Goal: Book appointment/travel/reservation

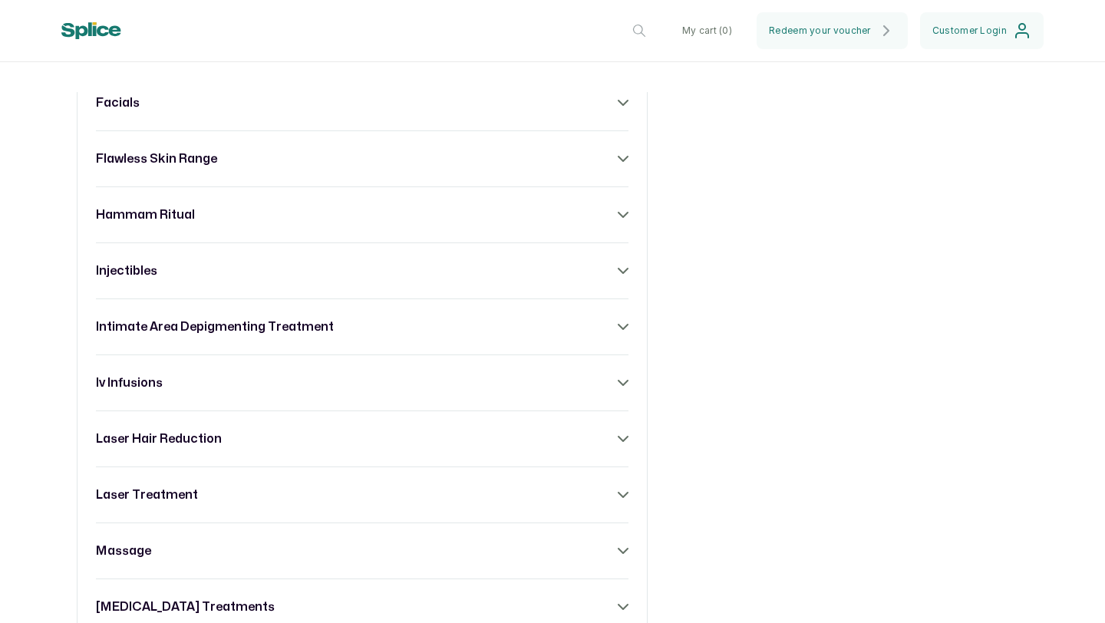
scroll to position [974, 0]
click at [623, 513] on div "acne treatment anti- ageing range body sculpting body treatment [MEDICAL_DATA] …" at bounding box center [362, 353] width 571 height 1233
click at [618, 499] on icon at bounding box center [623, 493] width 11 height 11
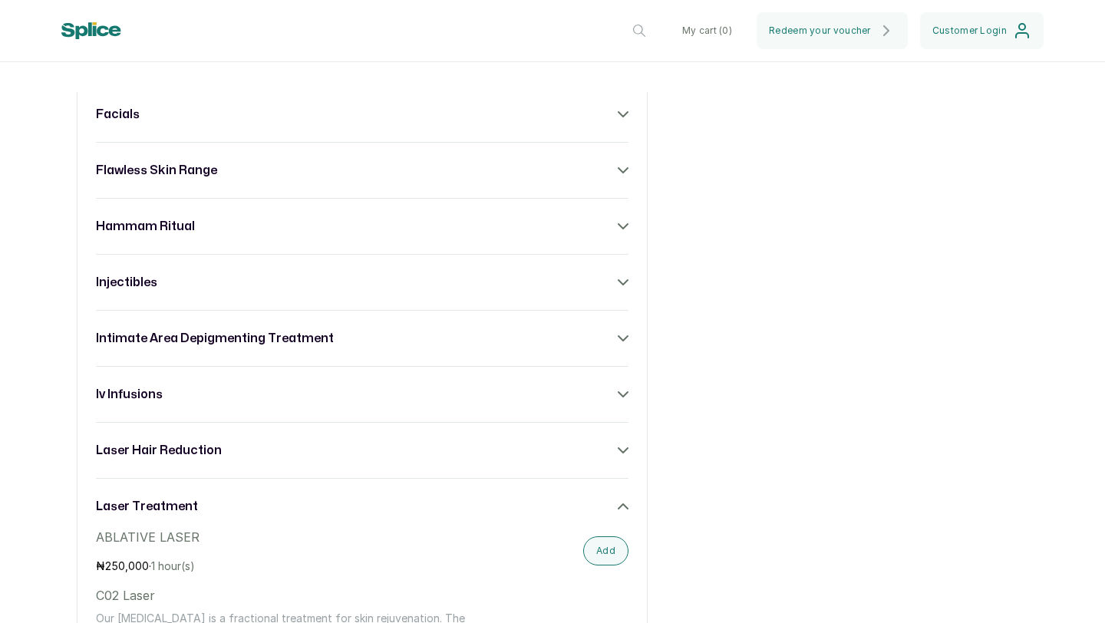
scroll to position [939, 0]
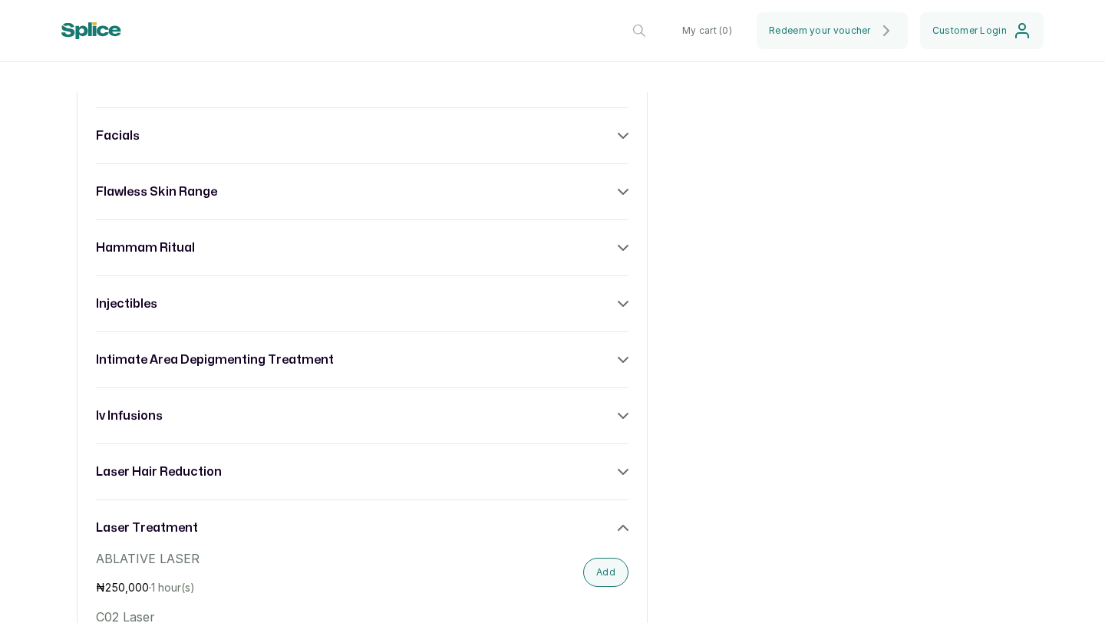
click at [618, 477] on icon at bounding box center [623, 472] width 11 height 11
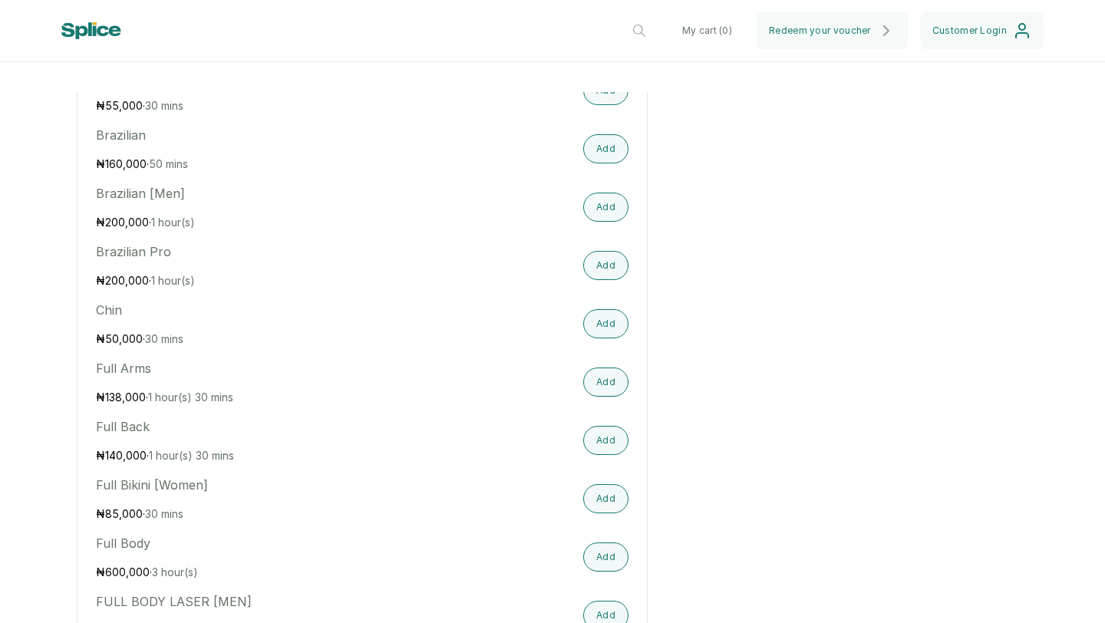
scroll to position [1373, 0]
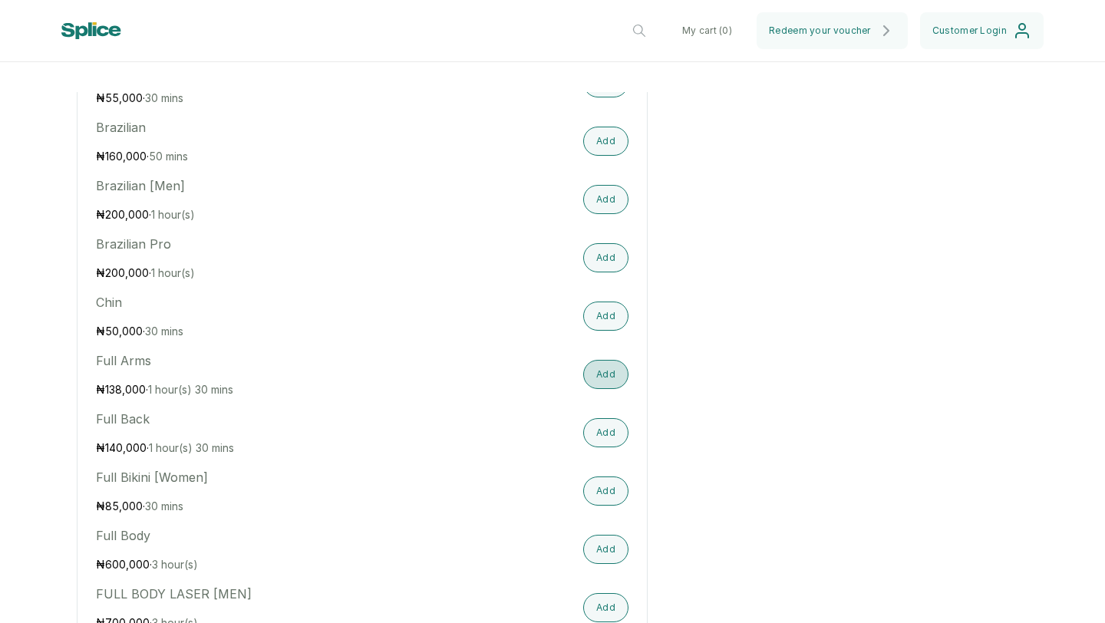
click at [603, 389] on button "Add" at bounding box center [605, 374] width 45 height 29
click at [599, 447] on button "Add" at bounding box center [605, 432] width 45 height 29
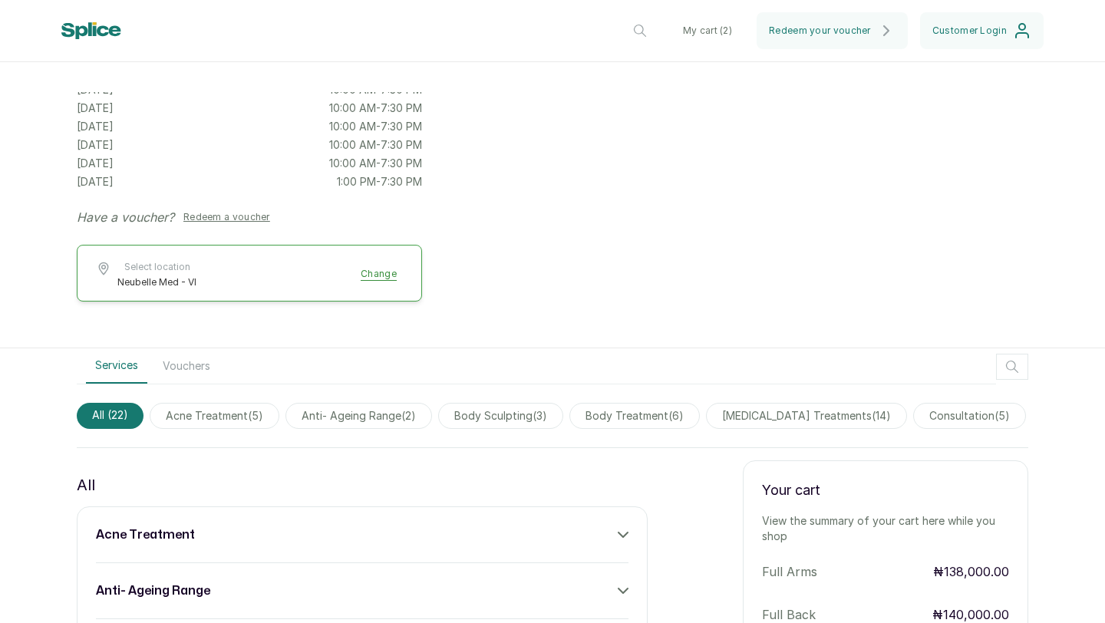
scroll to position [450, 0]
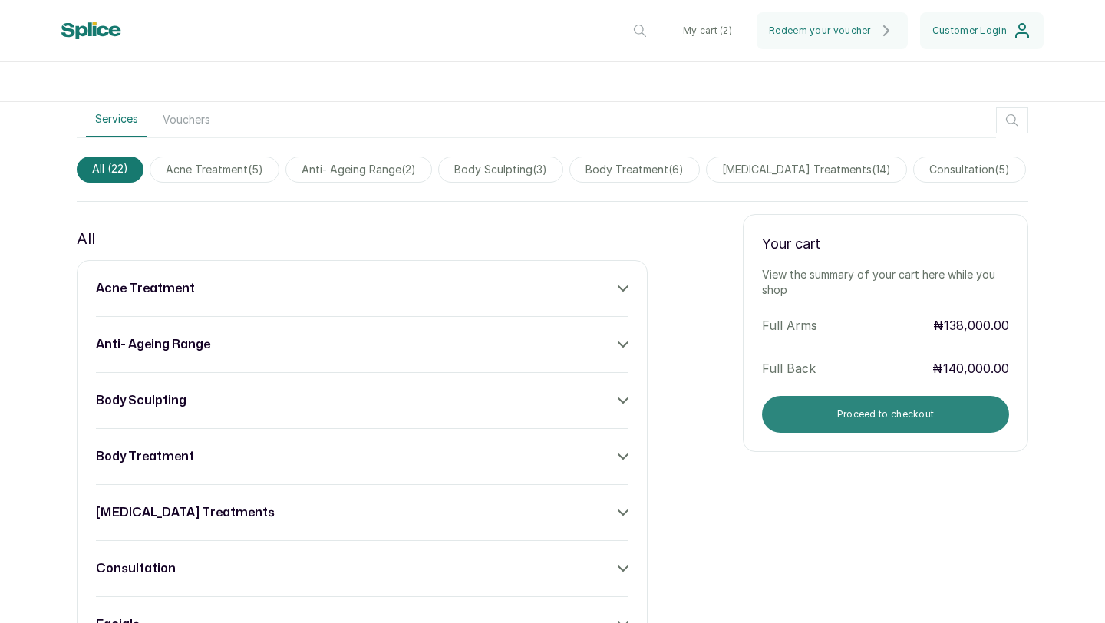
click at [843, 421] on button "Proceed to checkout" at bounding box center [885, 414] width 247 height 37
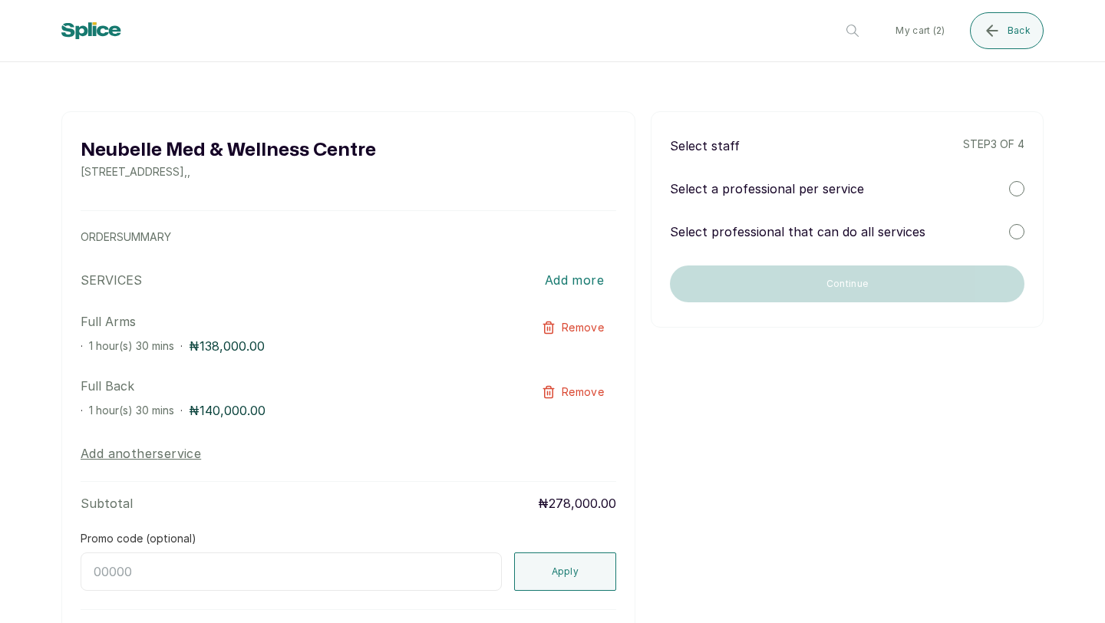
scroll to position [10, 0]
click at [1009, 184] on div at bounding box center [1016, 190] width 15 height 15
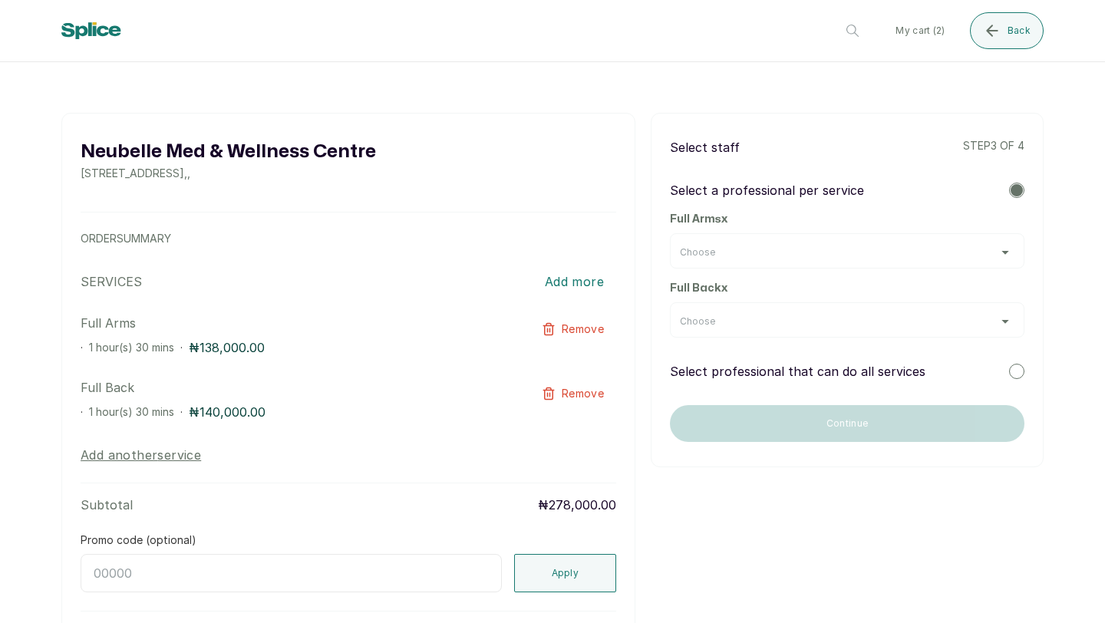
click at [924, 243] on div "Choose" at bounding box center [847, 250] width 355 height 35
click at [1002, 252] on div "Choose" at bounding box center [847, 252] width 335 height 12
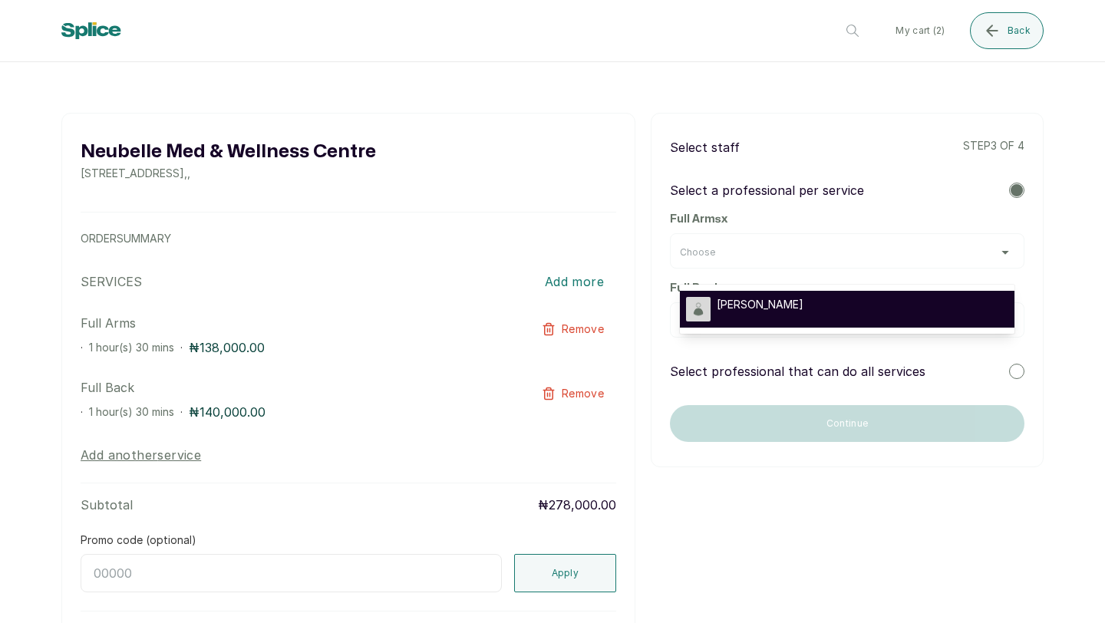
click at [898, 299] on div "[PERSON_NAME]" at bounding box center [847, 309] width 322 height 25
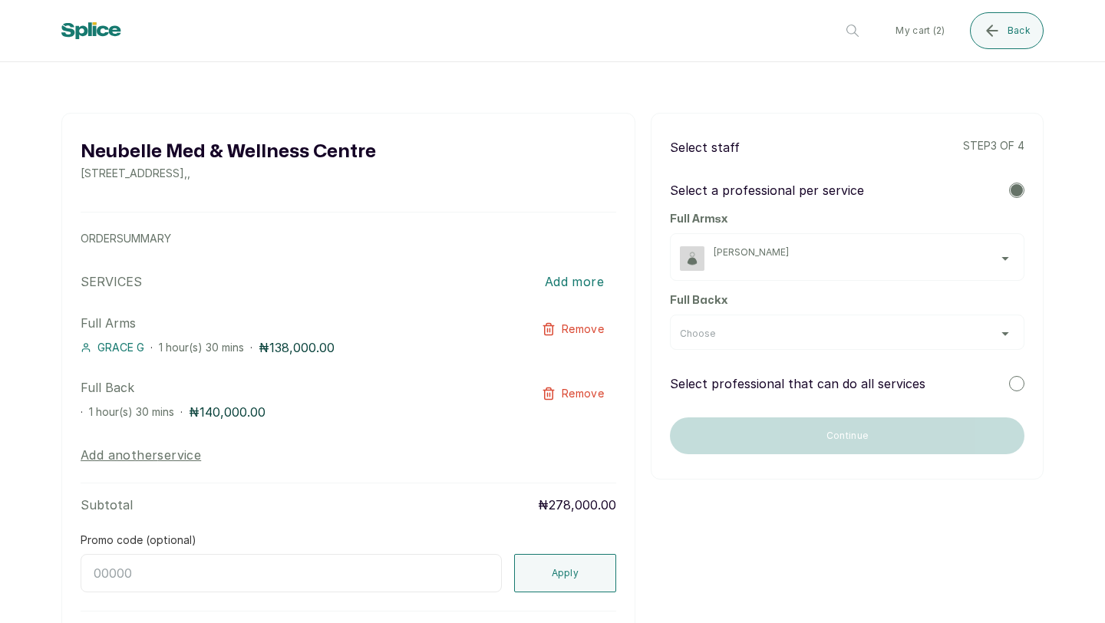
click at [891, 342] on div "Choose" at bounding box center [847, 332] width 355 height 35
click at [990, 333] on div "Choose" at bounding box center [847, 334] width 335 height 12
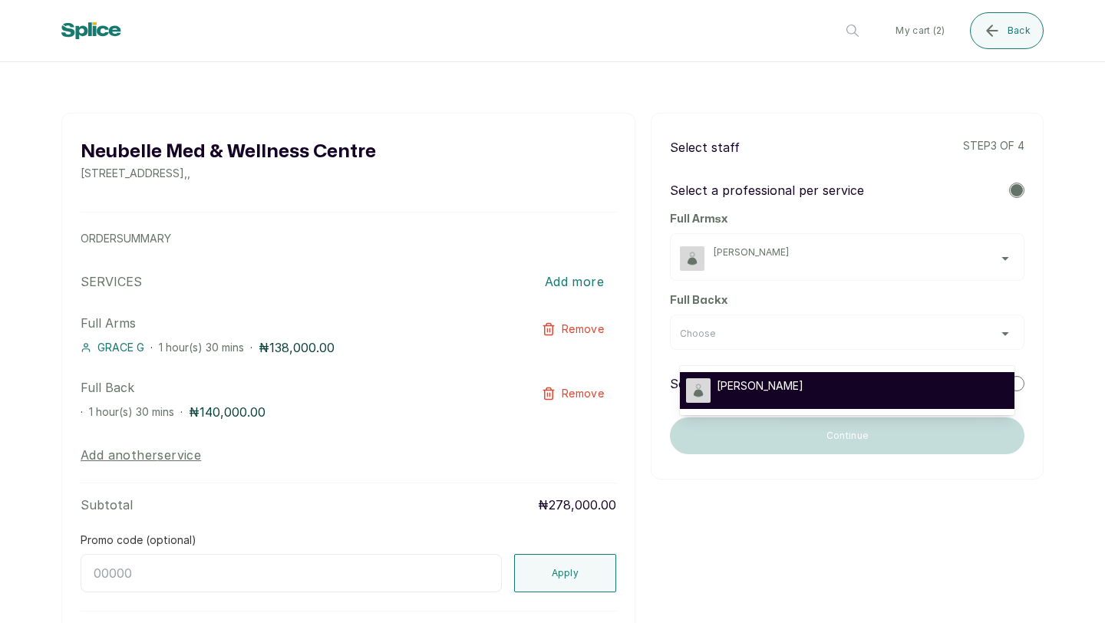
click at [811, 394] on div "[PERSON_NAME]" at bounding box center [847, 390] width 322 height 25
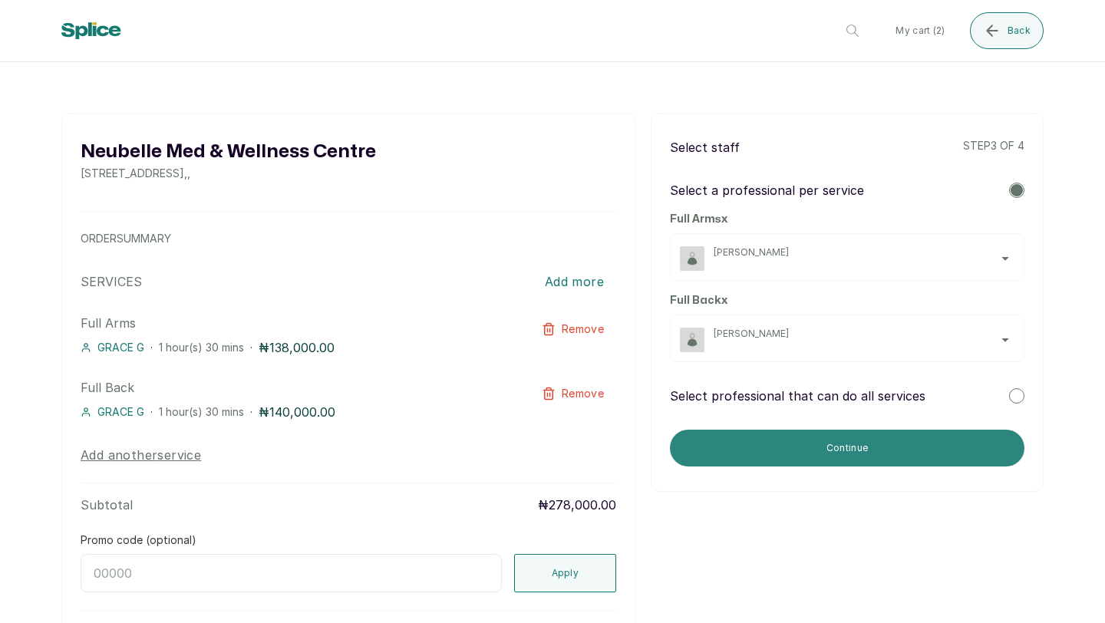
click at [797, 441] on button "Continue" at bounding box center [847, 448] width 355 height 37
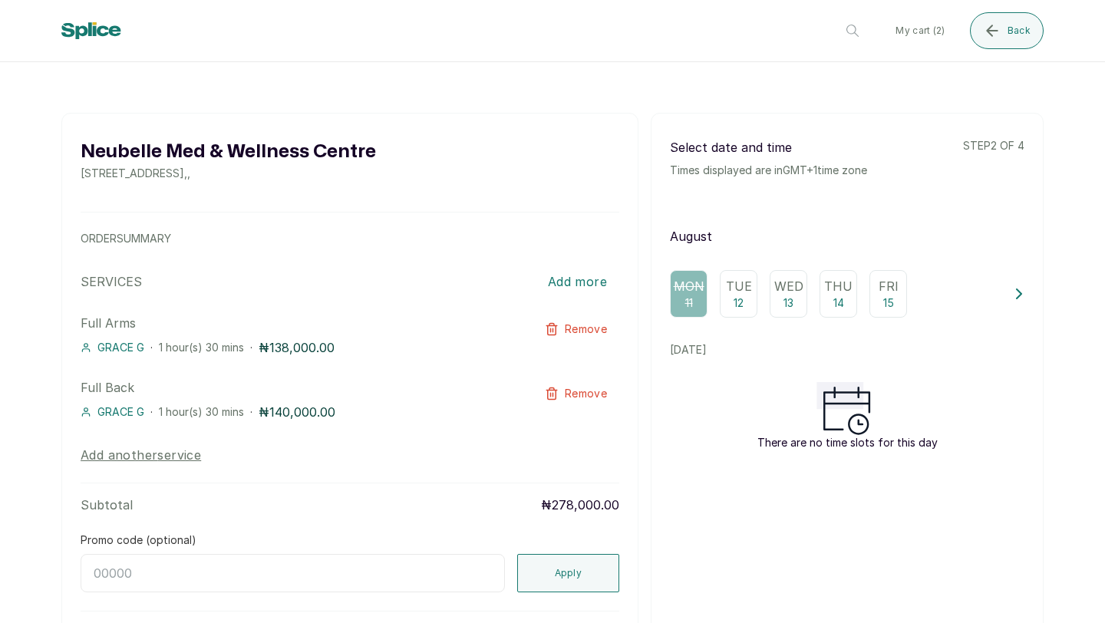
click at [736, 305] on p "12" at bounding box center [739, 302] width 10 height 15
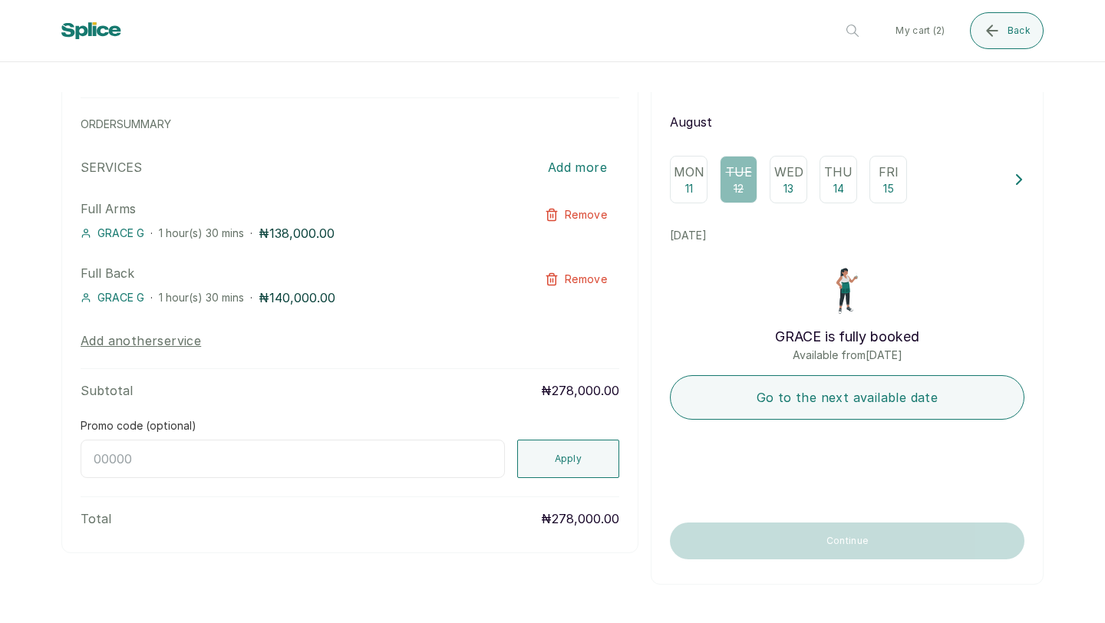
scroll to position [0, 0]
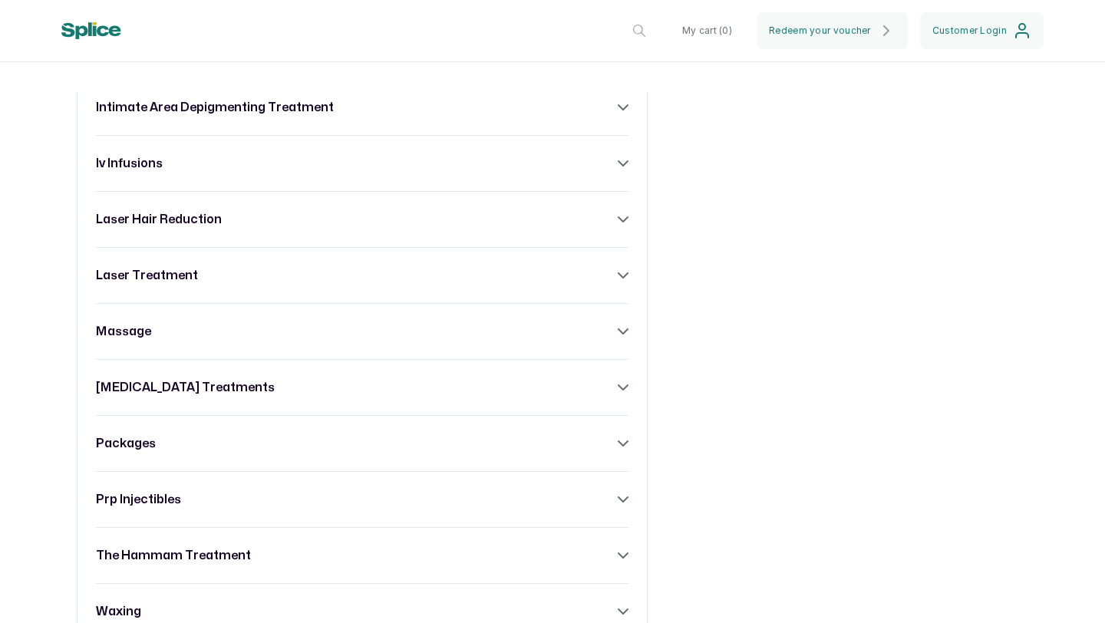
scroll to position [1033, 0]
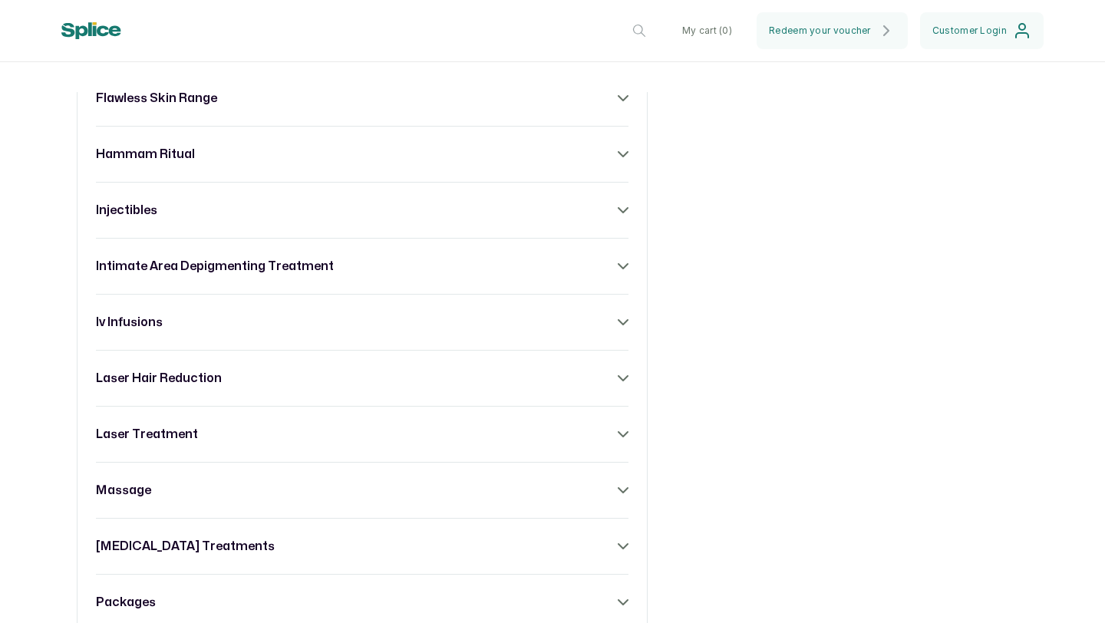
click at [559, 388] on div "laser hair reduction" at bounding box center [362, 378] width 533 height 18
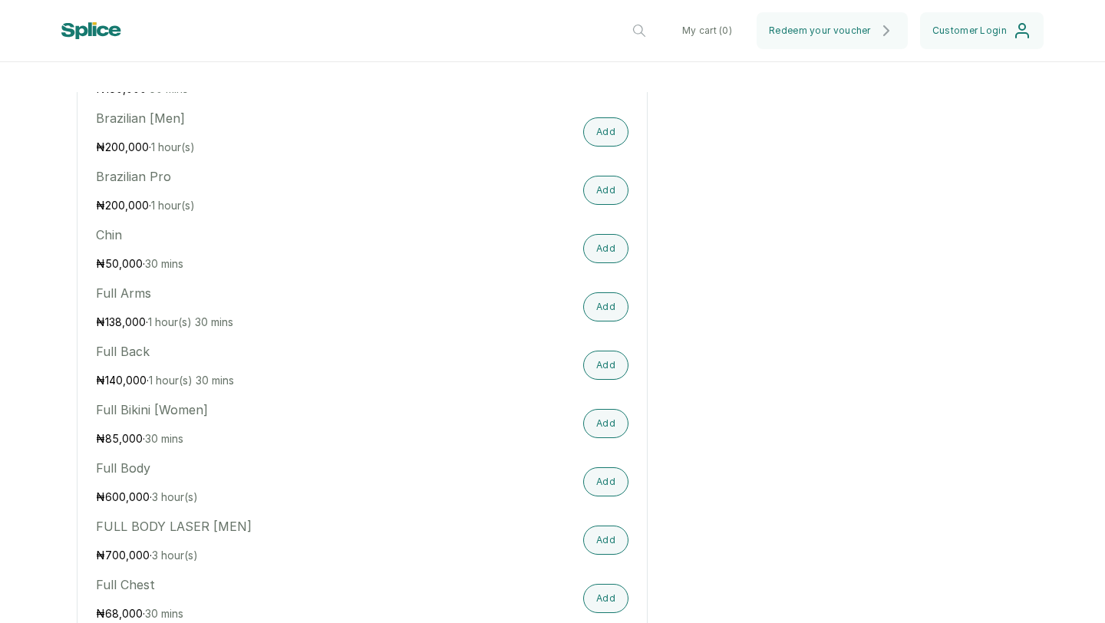
scroll to position [1450, 0]
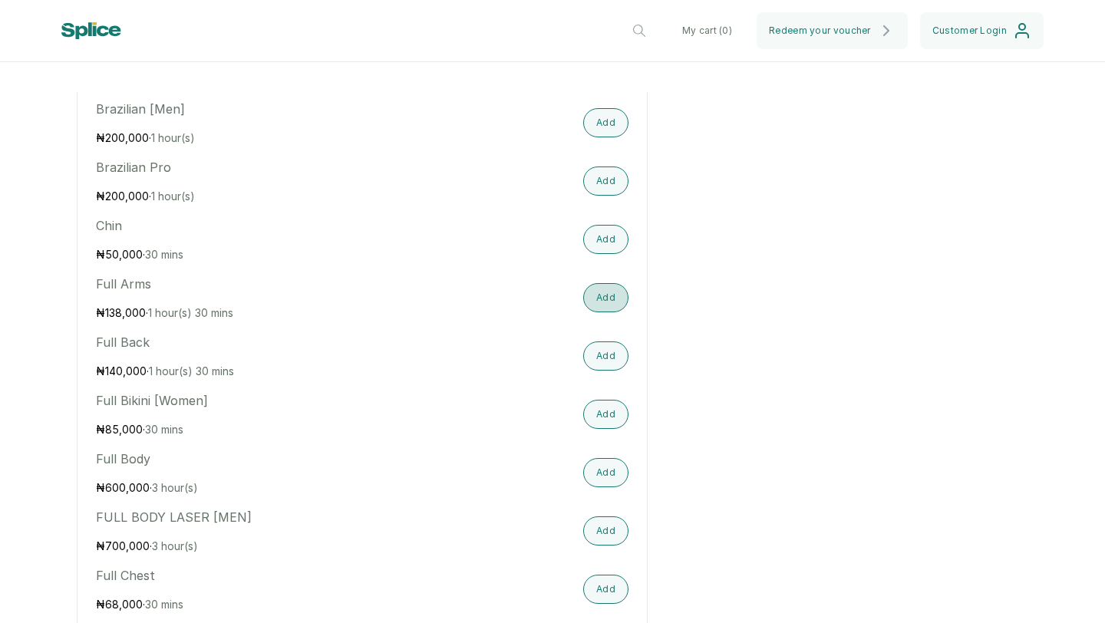
click at [593, 312] on button "Add" at bounding box center [605, 297] width 45 height 29
click at [597, 371] on button "Add" at bounding box center [605, 356] width 45 height 29
click at [607, 429] on button "Add" at bounding box center [605, 414] width 45 height 29
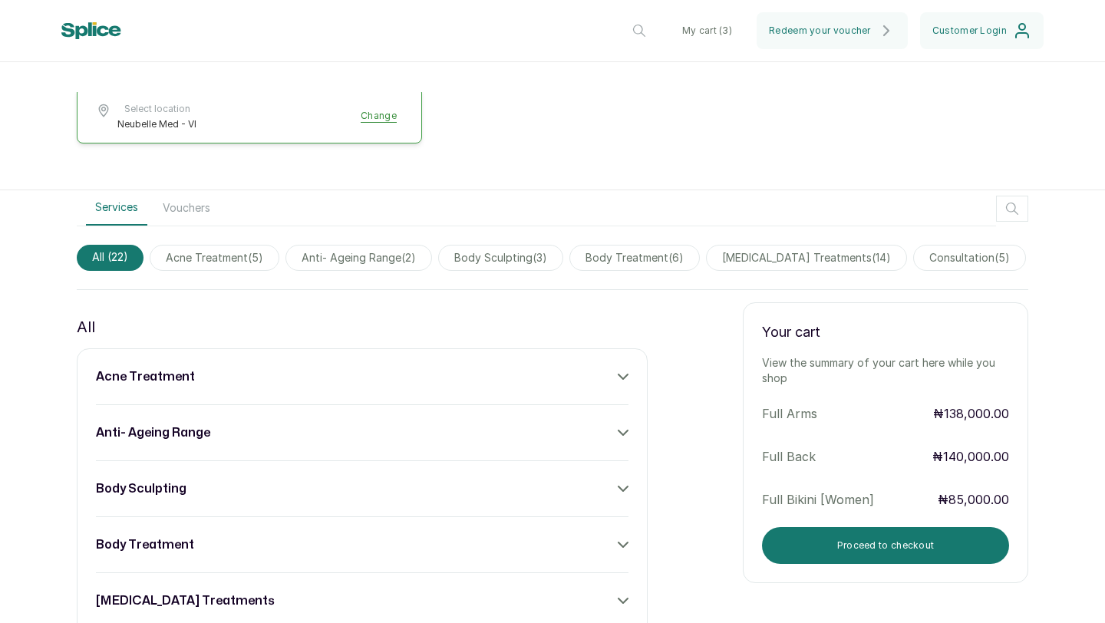
scroll to position [525, 0]
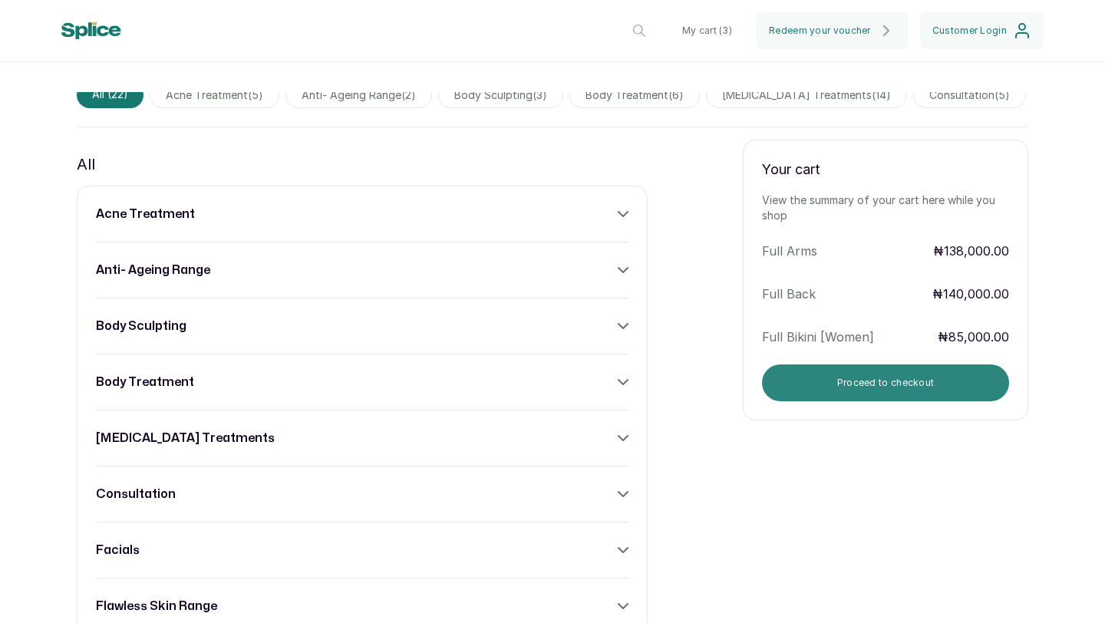
click at [870, 393] on button "Proceed to checkout" at bounding box center [885, 383] width 247 height 37
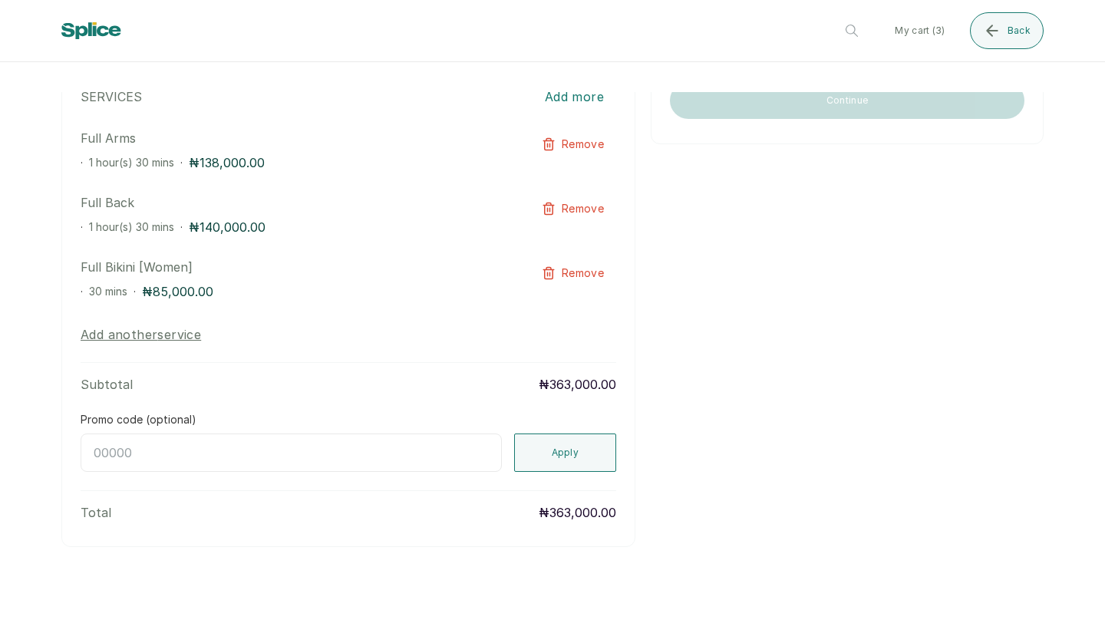
scroll to position [0, 0]
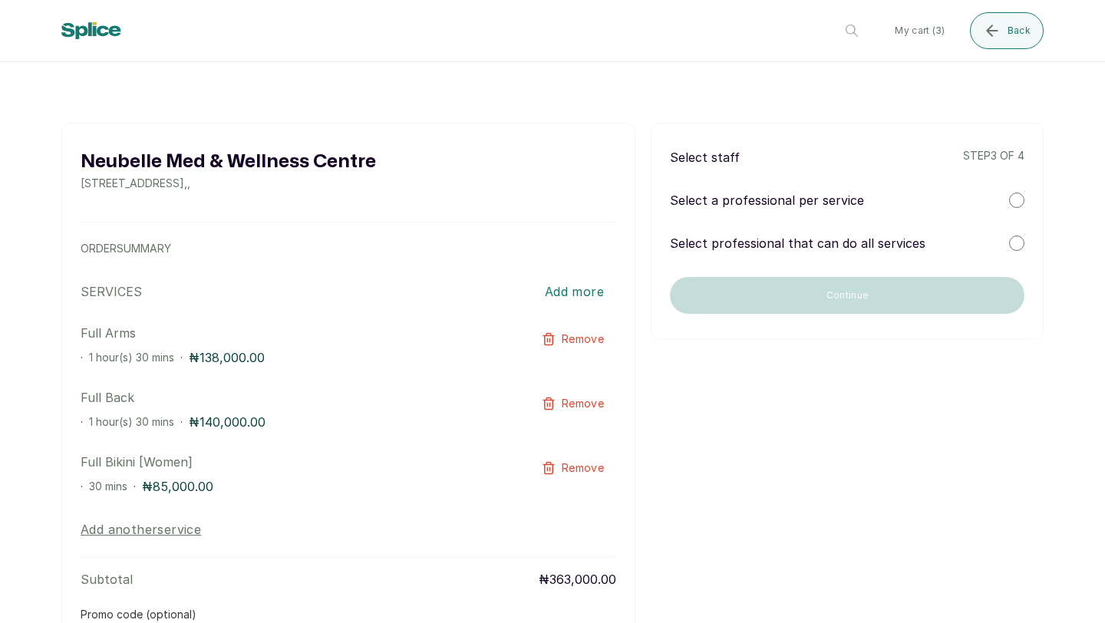
click at [1009, 245] on div at bounding box center [1016, 243] width 15 height 15
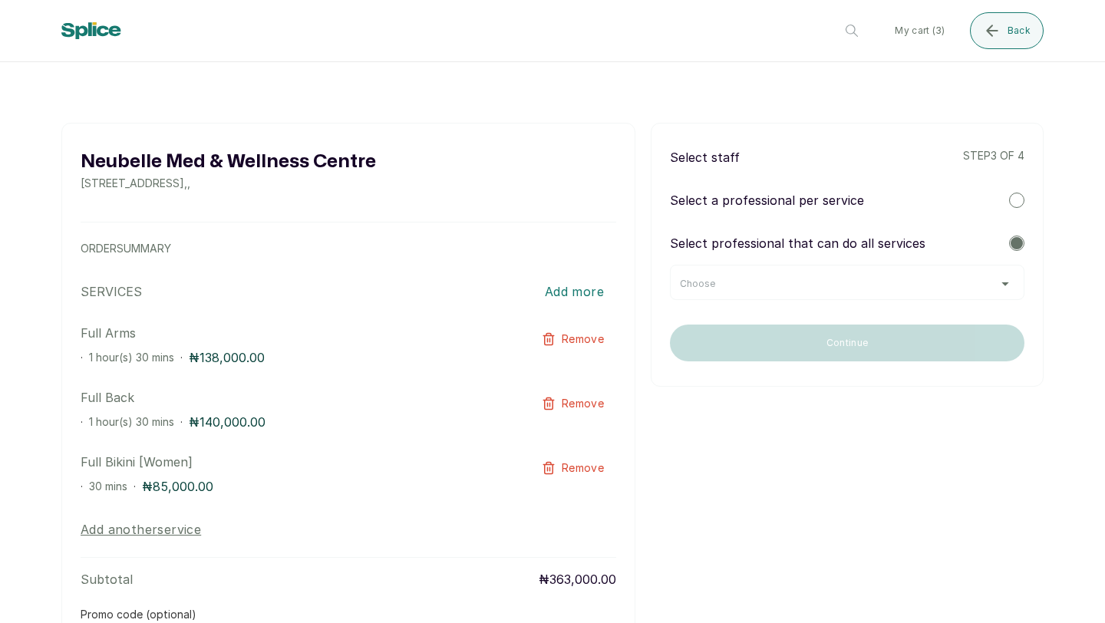
click at [1009, 200] on div at bounding box center [1016, 200] width 15 height 15
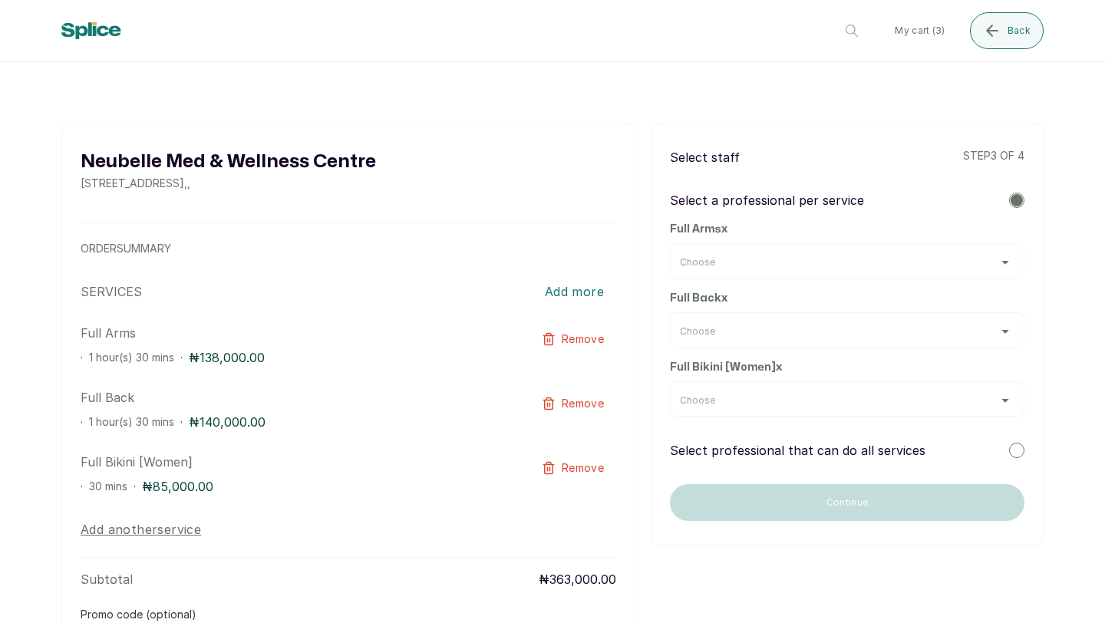
click at [996, 262] on div "Choose" at bounding box center [847, 262] width 335 height 12
click at [996, 261] on div "Choose" at bounding box center [847, 262] width 335 height 12
click at [1009, 452] on div at bounding box center [1016, 450] width 15 height 15
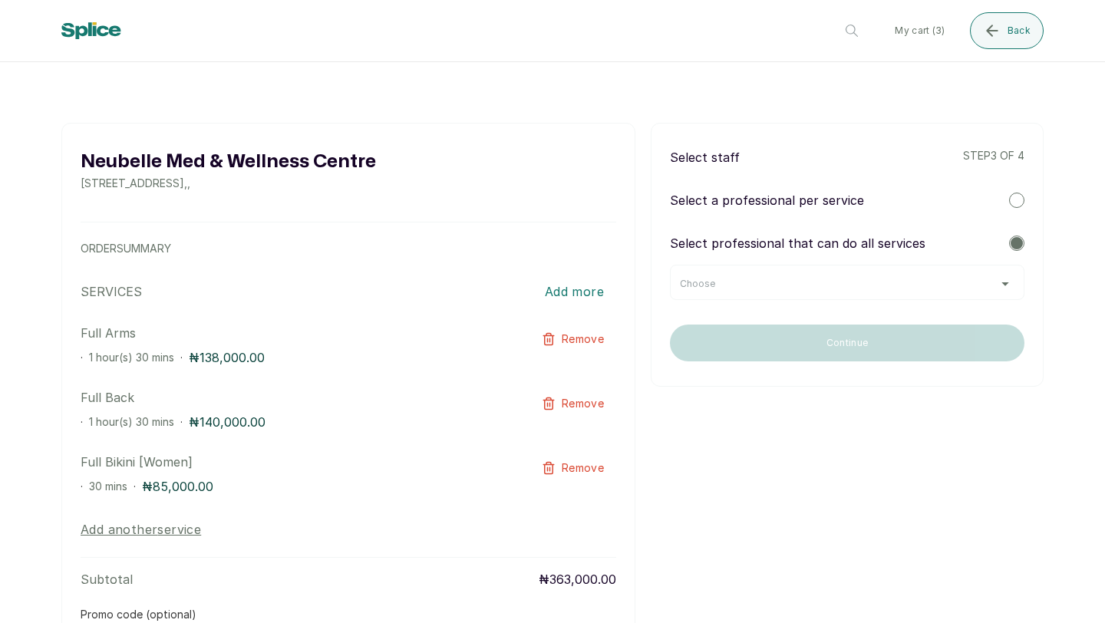
click at [982, 279] on div "Choose" at bounding box center [847, 284] width 335 height 12
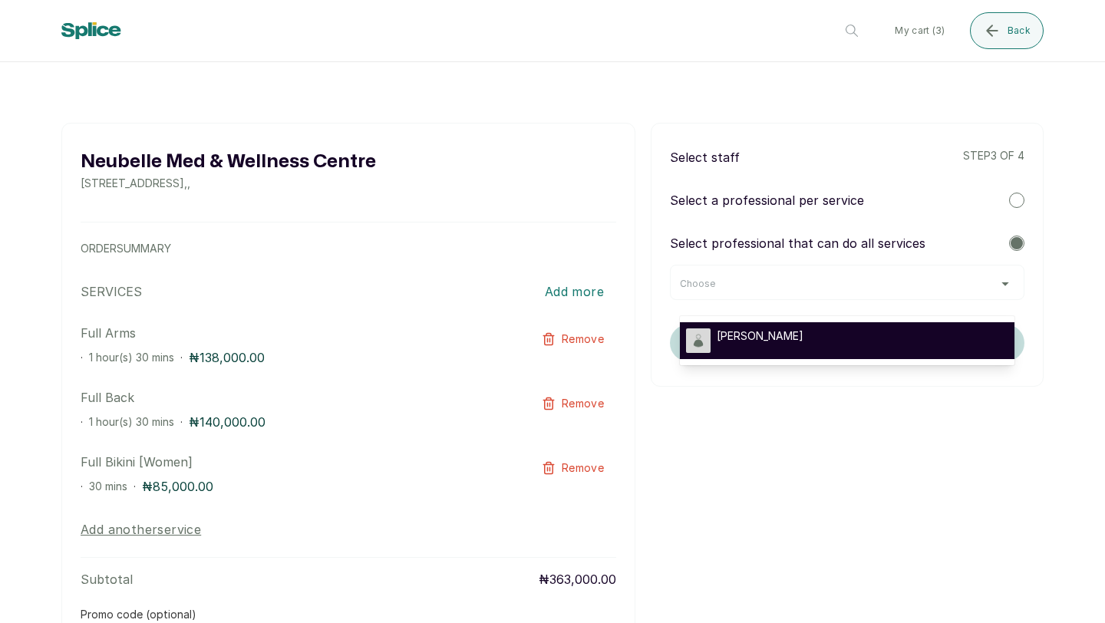
click at [947, 328] on div "[PERSON_NAME]" at bounding box center [847, 340] width 322 height 25
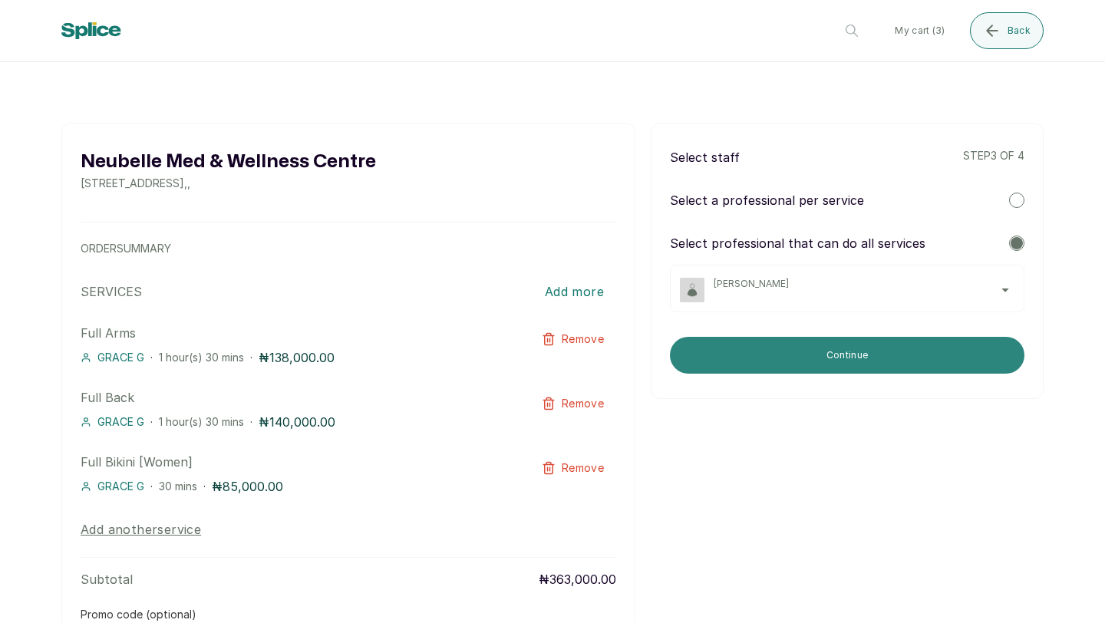
click at [950, 345] on button "Continue" at bounding box center [847, 355] width 355 height 37
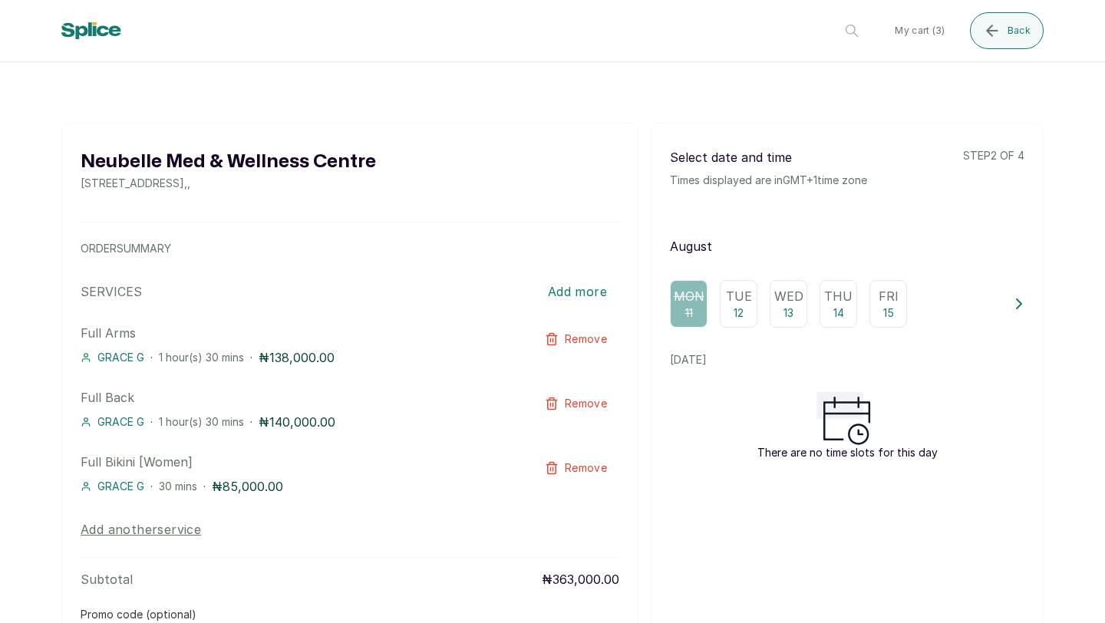
click at [741, 308] on div "Tue 12" at bounding box center [739, 304] width 38 height 48
click at [778, 300] on p "Wed" at bounding box center [788, 296] width 29 height 18
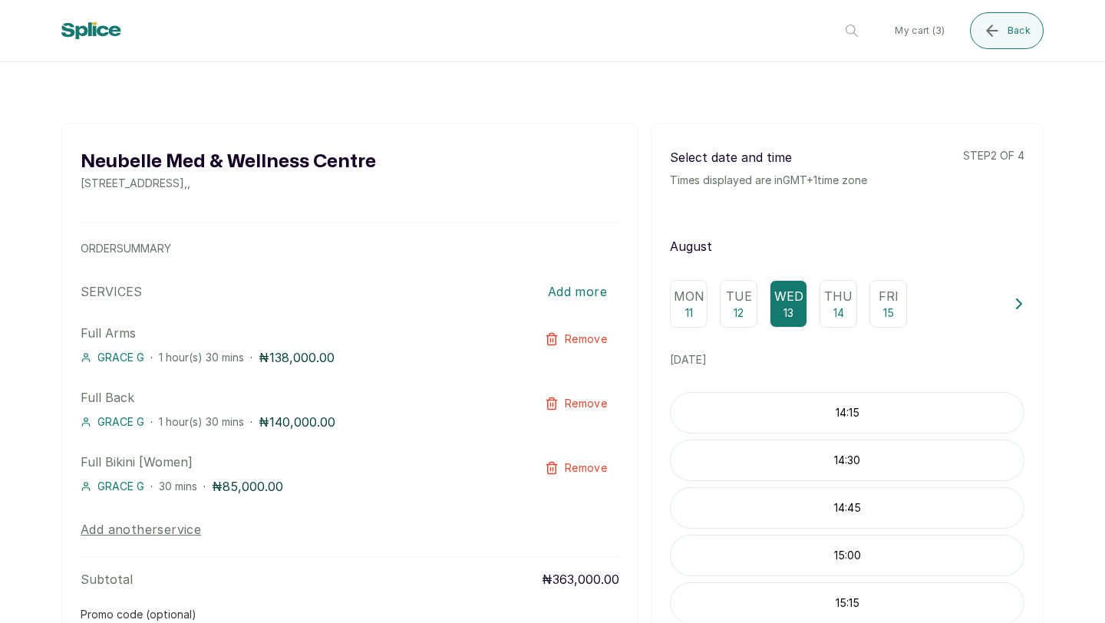
click at [833, 302] on p "Thu" at bounding box center [838, 296] width 28 height 18
